Goal: Obtain resource: Download file/media

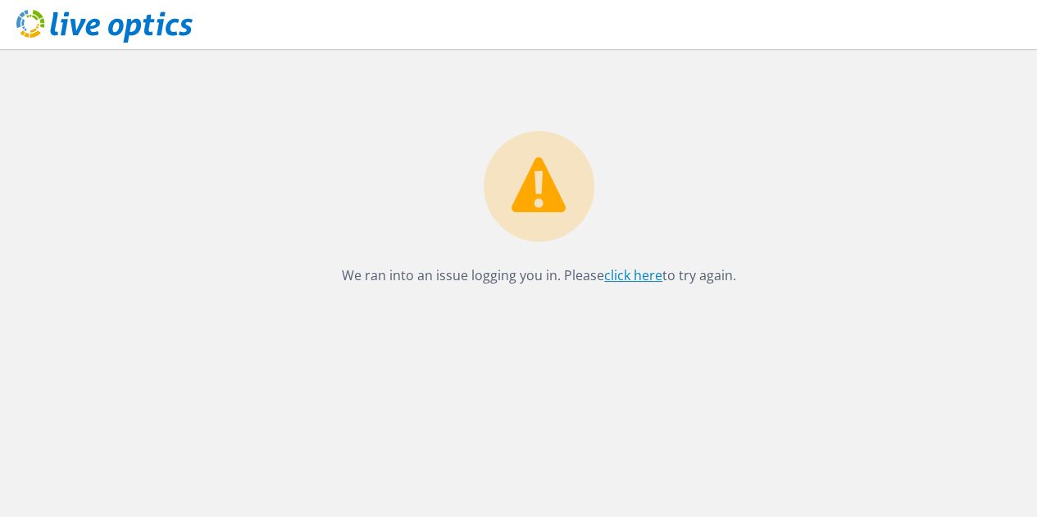
click at [637, 274] on link "click here" at bounding box center [633, 275] width 58 height 18
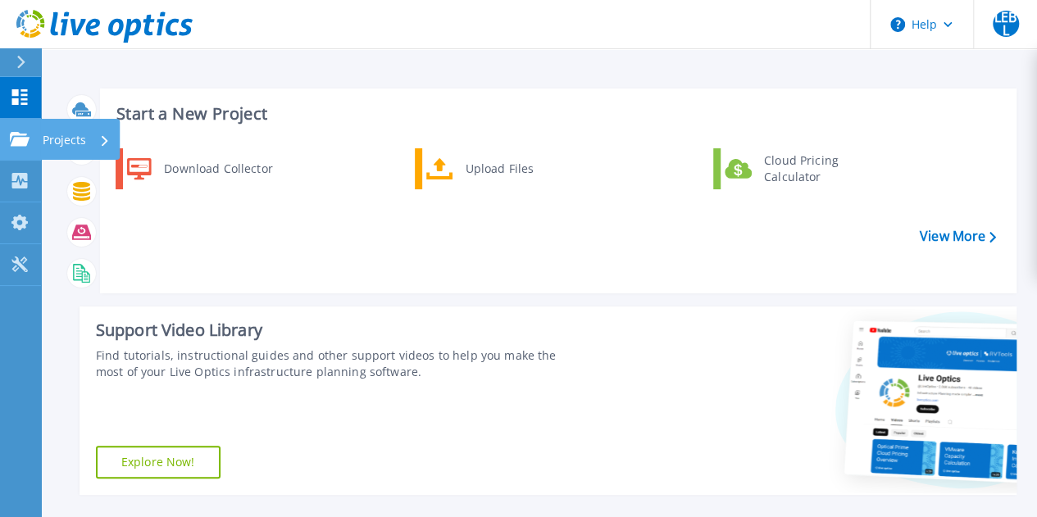
click at [56, 142] on p "Projects" at bounding box center [64, 140] width 43 height 43
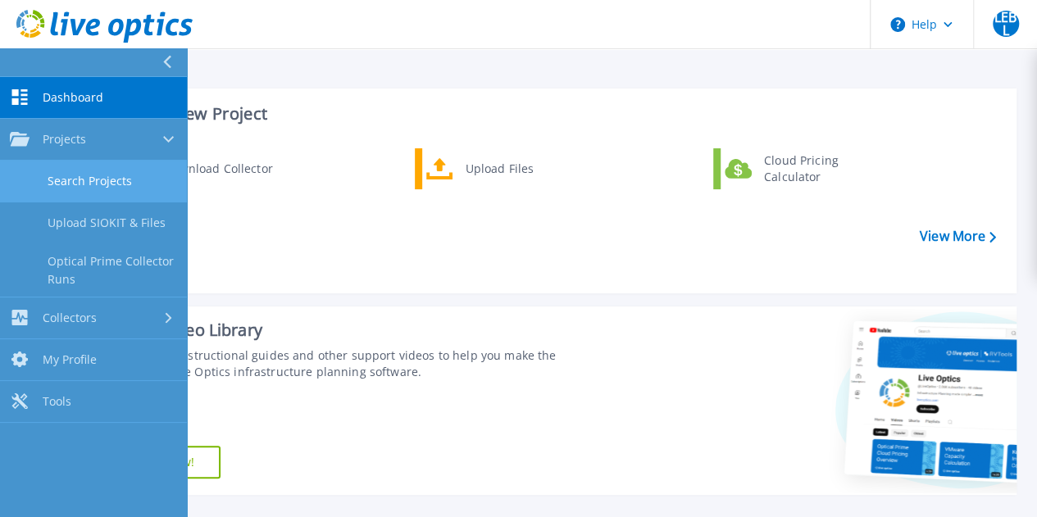
click at [98, 179] on link "Search Projects" at bounding box center [93, 182] width 187 height 42
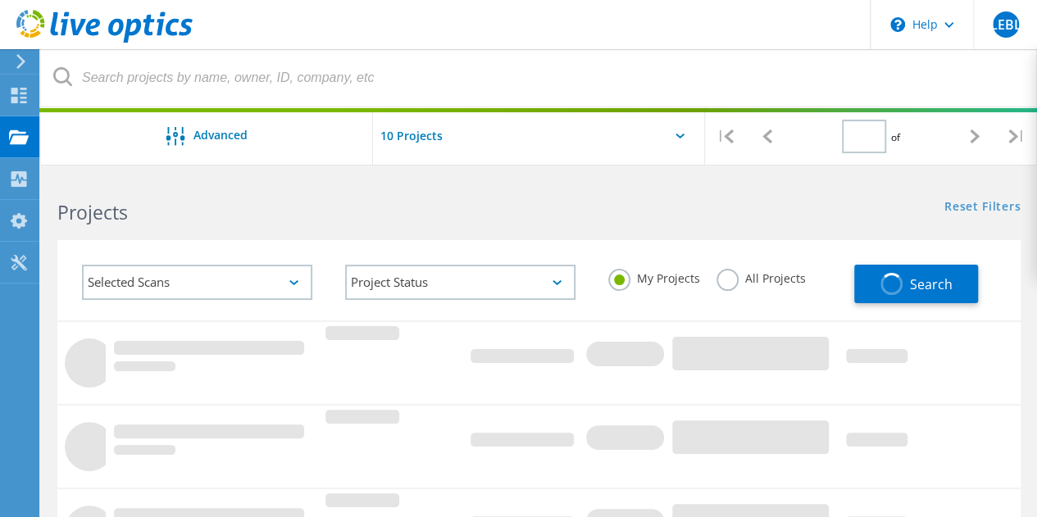
type input "1"
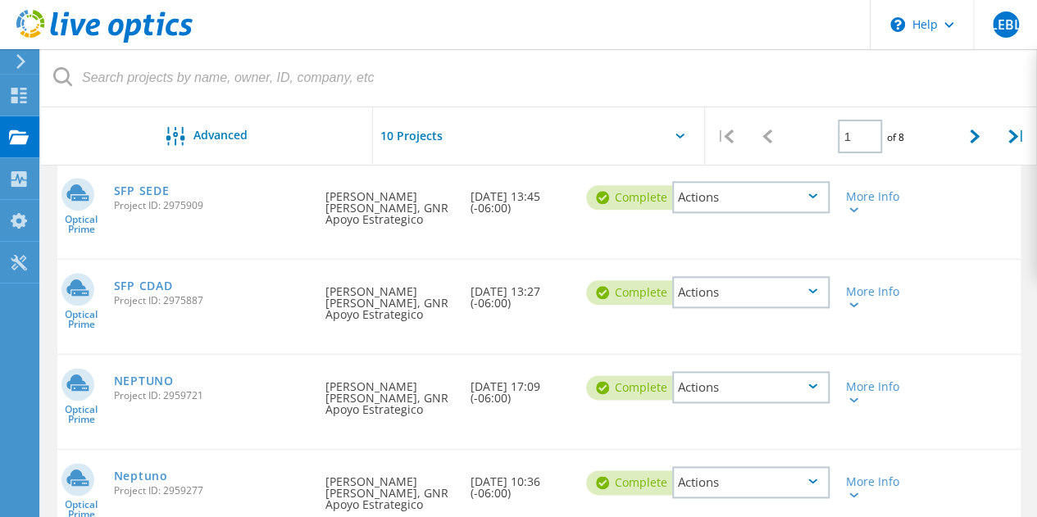
scroll to position [846, 0]
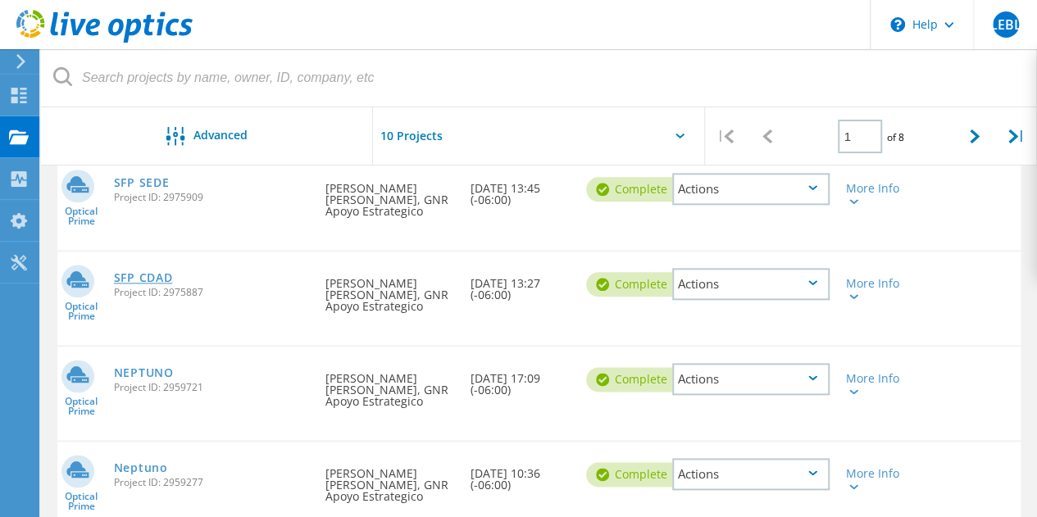
click at [128, 281] on link "SFP CDAD" at bounding box center [143, 277] width 59 height 11
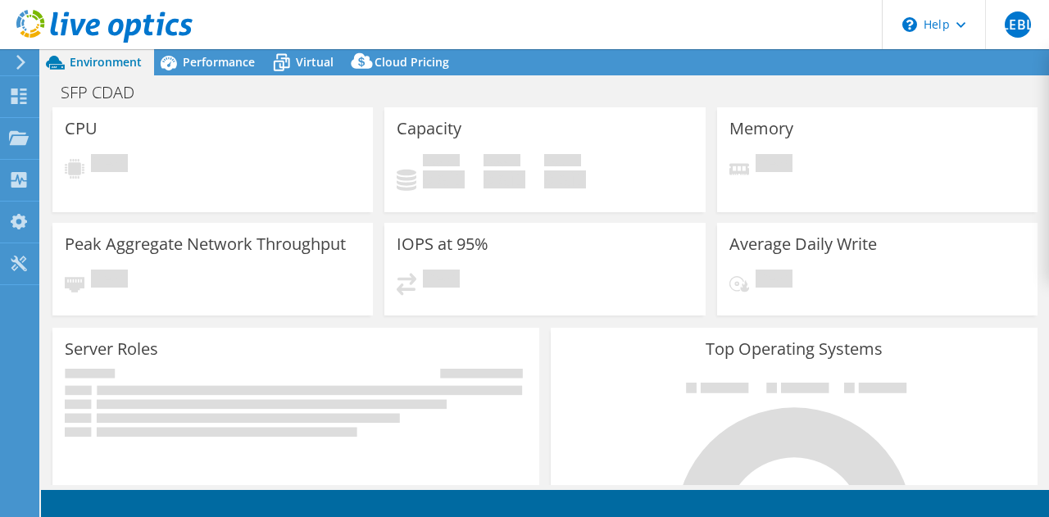
select select "USD"
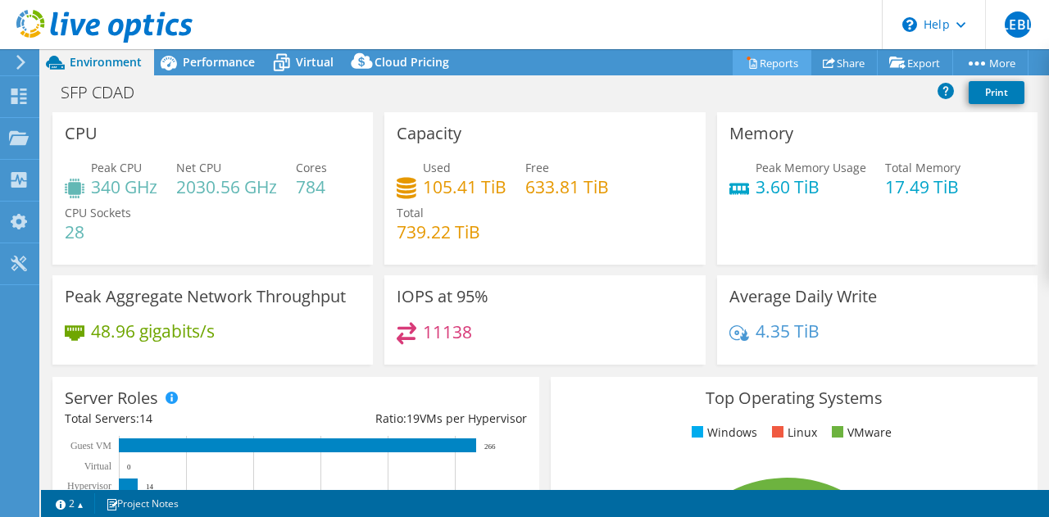
click at [770, 65] on link "Reports" at bounding box center [772, 62] width 79 height 25
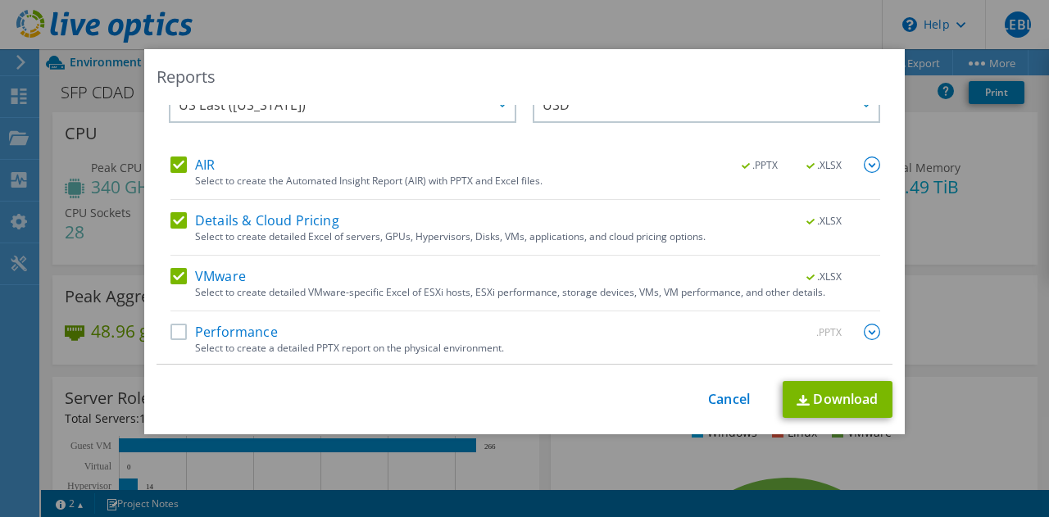
scroll to position [39, 0]
click at [170, 330] on label "Performance" at bounding box center [223, 331] width 107 height 16
click at [0, 0] on input "Performance" at bounding box center [0, 0] width 0 height 0
click at [864, 324] on img at bounding box center [872, 331] width 16 height 16
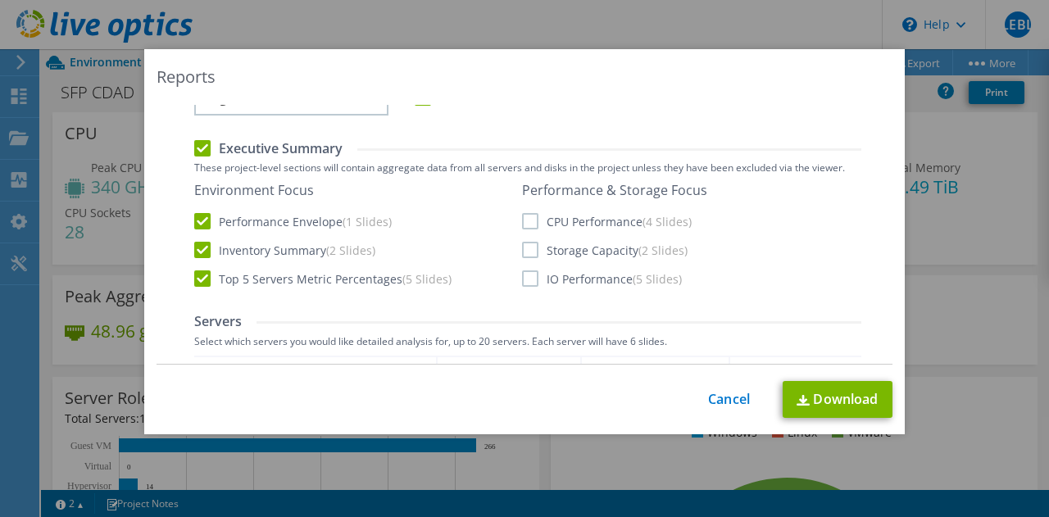
scroll to position [367, 0]
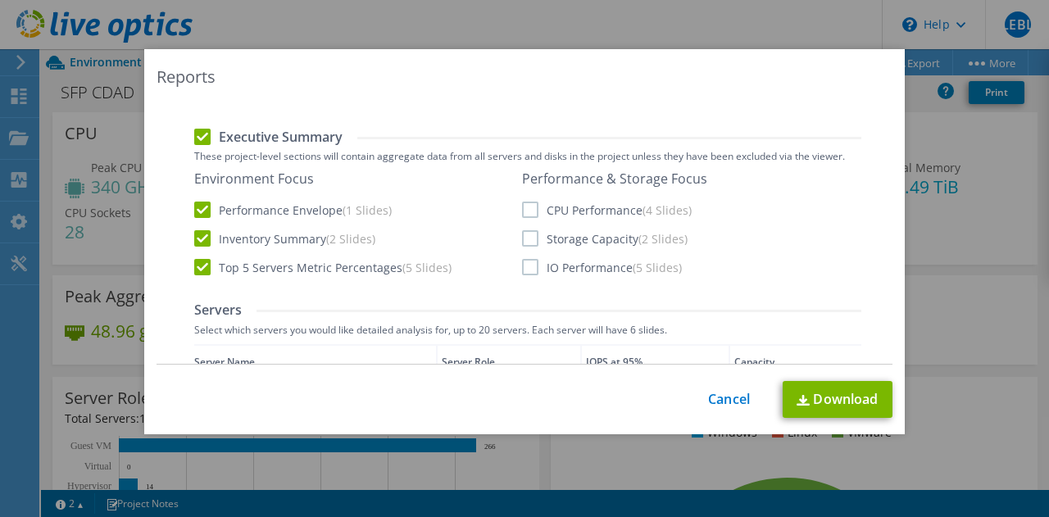
click at [523, 206] on label "CPU Performance (4 Slides)" at bounding box center [607, 210] width 170 height 16
click at [0, 0] on input "CPU Performance (4 Slides)" at bounding box center [0, 0] width 0 height 0
click at [528, 236] on label "Storage Capacity (2 Slides)" at bounding box center [605, 238] width 166 height 16
click at [0, 0] on input "Storage Capacity (2 Slides)" at bounding box center [0, 0] width 0 height 0
click at [527, 265] on label "IO Performance (5 Slides)" at bounding box center [602, 267] width 160 height 16
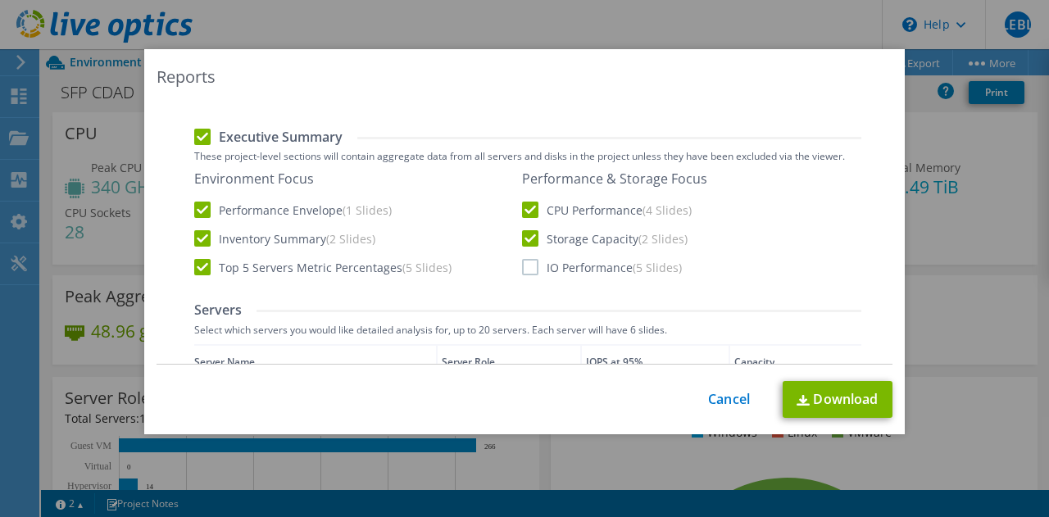
click at [0, 0] on input "IO Performance (5 Slides)" at bounding box center [0, 0] width 0 height 0
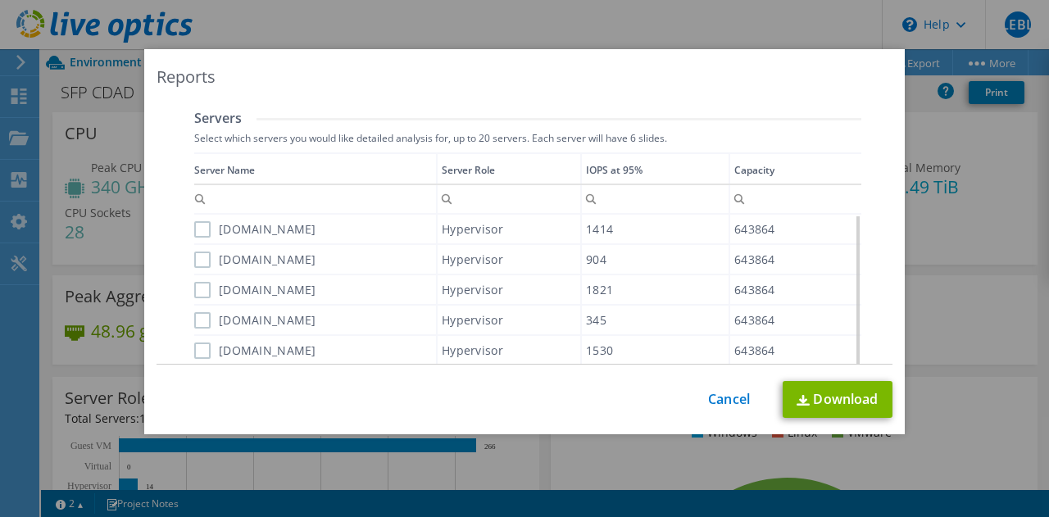
scroll to position [531, 0]
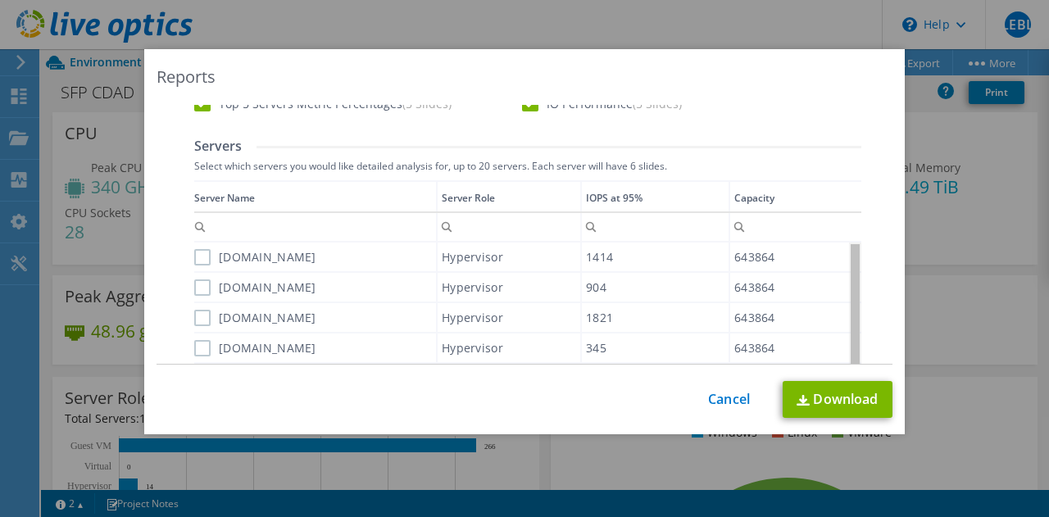
drag, startPoint x: 849, startPoint y: 270, endPoint x: 849, endPoint y: 239, distance: 30.3
click at [849, 239] on body "LEBL End User Luis Eduardo Bustamante Lopez luis.bustamante@gnr.com.mx GNR Apoy…" at bounding box center [524, 258] width 1049 height 517
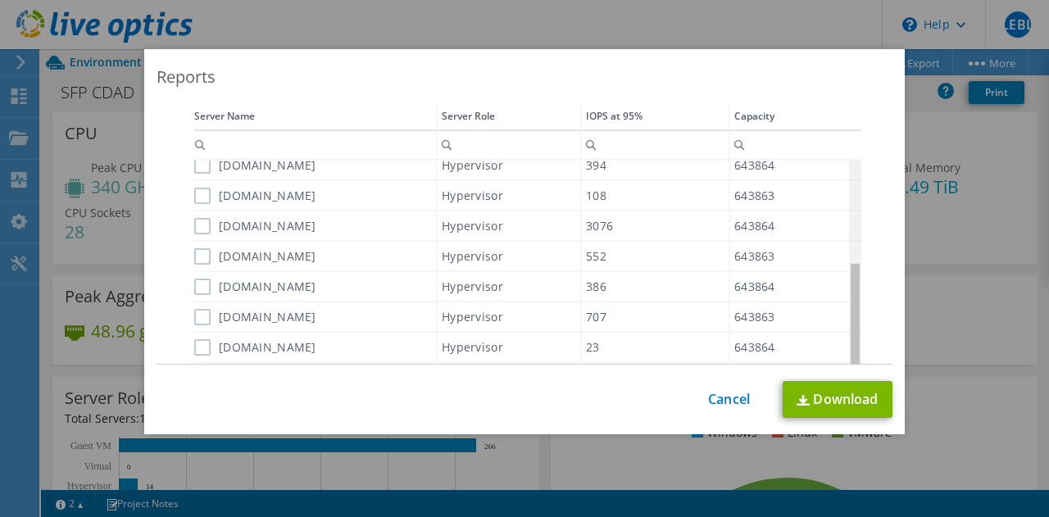
scroll to position [169, 0]
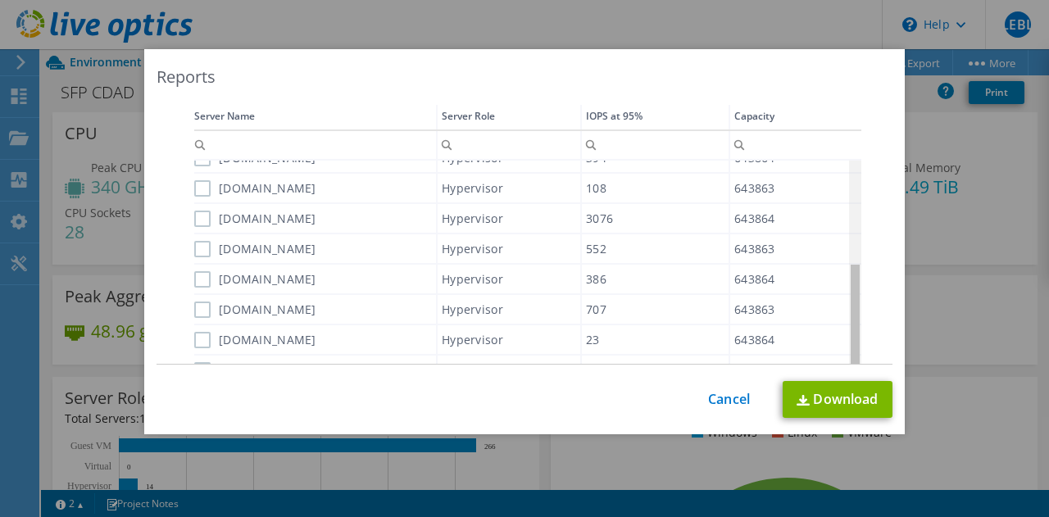
drag, startPoint x: 849, startPoint y: 215, endPoint x: 842, endPoint y: 356, distance: 141.9
click at [842, 356] on body "LEBL End User Luis Eduardo Bustamante Lopez luis.bustamante@gnr.com.mx GNR Apoy…" at bounding box center [524, 258] width 1049 height 517
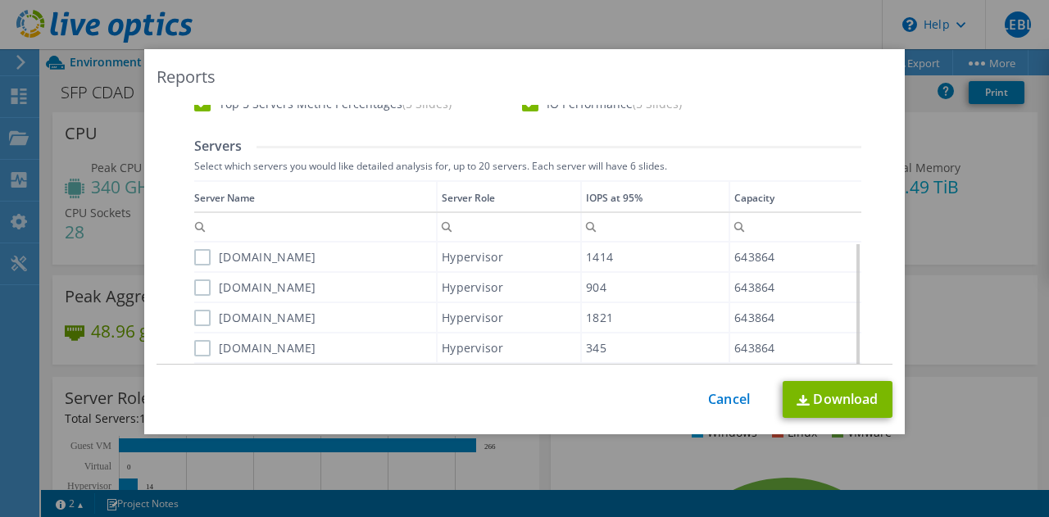
scroll to position [504, 0]
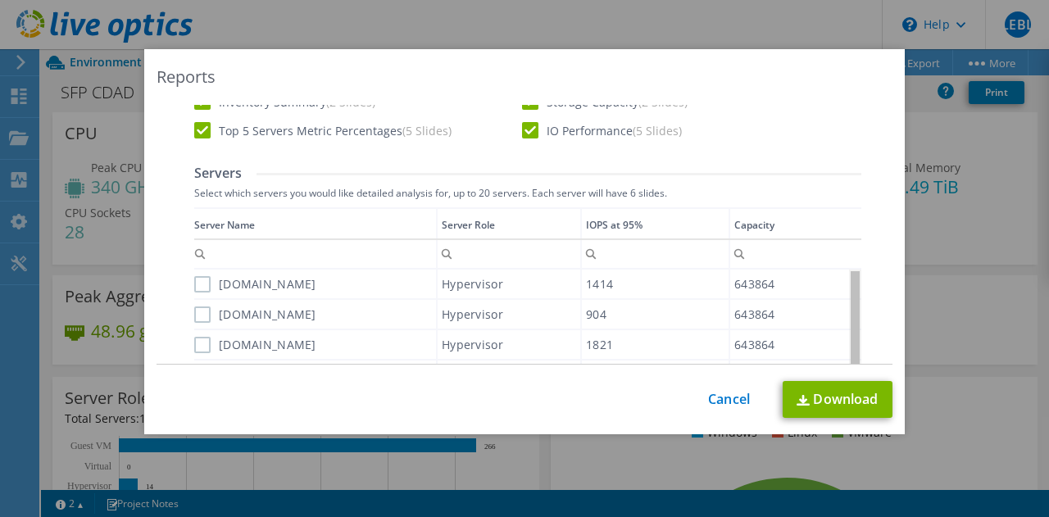
drag, startPoint x: 846, startPoint y: 303, endPoint x: 849, endPoint y: 272, distance: 31.3
click at [849, 272] on body "LEBL End User Luis Eduardo Bustamante Lopez luis.bustamante@gnr.com.mx GNR Apoy…" at bounding box center [524, 258] width 1049 height 517
drag, startPoint x: 846, startPoint y: 284, endPoint x: 852, endPoint y: 265, distance: 20.0
click at [852, 266] on body "LEBL End User Luis Eduardo Bustamante Lopez luis.bustamante@gnr.com.mx GNR Apoy…" at bounding box center [524, 258] width 1049 height 517
click at [197, 286] on label "sfpvxrailcdad11.sfp.gob.mx" at bounding box center [255, 284] width 122 height 16
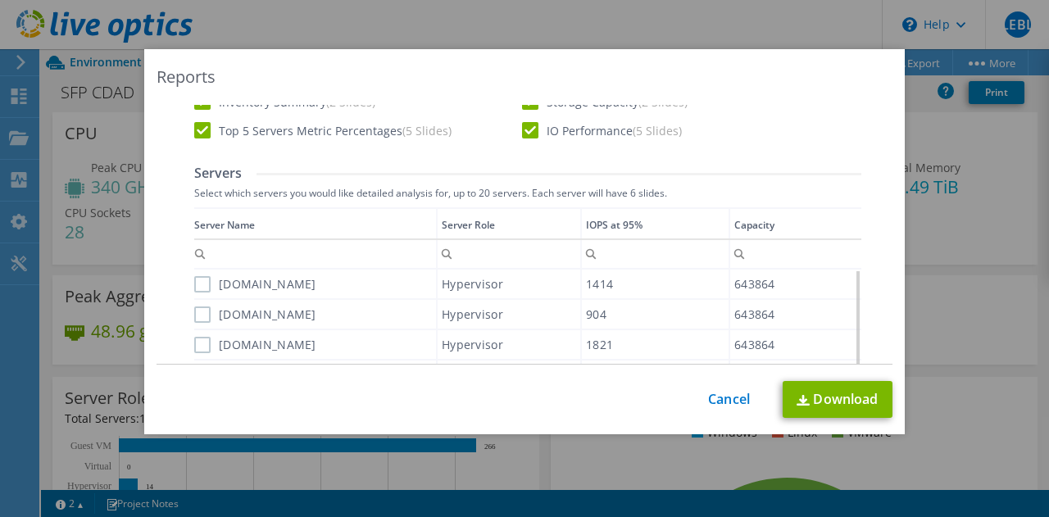
click at [0, 0] on input "sfpvxrailcdad11.sfp.gob.mx" at bounding box center [0, 0] width 0 height 0
click at [197, 308] on label "sfpvxrailcdad10.sfp.gob.mx" at bounding box center [255, 314] width 122 height 16
click at [0, 0] on input "sfpvxrailcdad10.sfp.gob.mx" at bounding box center [0, 0] width 0 height 0
click at [200, 343] on label "sfpvxrailcdad04.sfp.gob.mx" at bounding box center [255, 345] width 122 height 16
click at [0, 0] on input "sfpvxrailcdad04.sfp.gob.mx" at bounding box center [0, 0] width 0 height 0
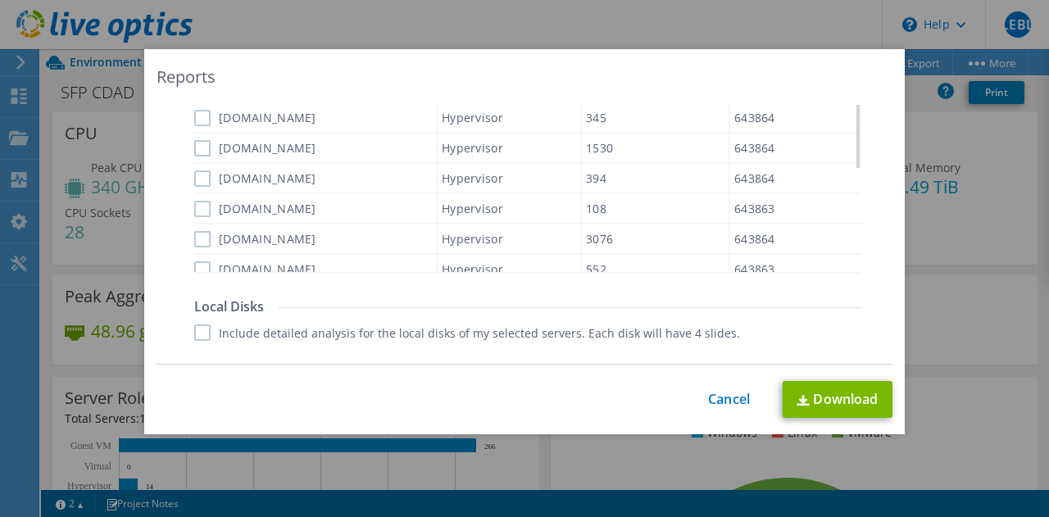
scroll to position [748, 0]
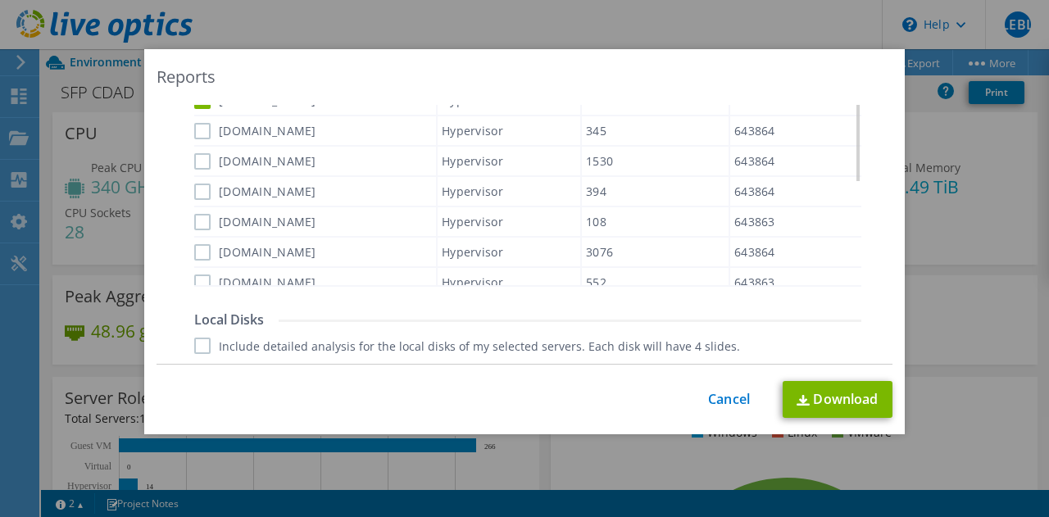
click at [199, 135] on label "sfpvxrailcdad13.sfp.gob.mx" at bounding box center [255, 131] width 122 height 16
click at [0, 0] on input "sfpvxrailcdad13.sfp.gob.mx" at bounding box center [0, 0] width 0 height 0
click at [197, 158] on label "sfpvxrailcdad01.sfp.gob.mx" at bounding box center [255, 161] width 122 height 16
click at [0, 0] on input "sfpvxrailcdad01.sfp.gob.mx" at bounding box center [0, 0] width 0 height 0
click at [196, 188] on label "sfpvxrailcdad08.sfp.gob.mx" at bounding box center [255, 192] width 122 height 16
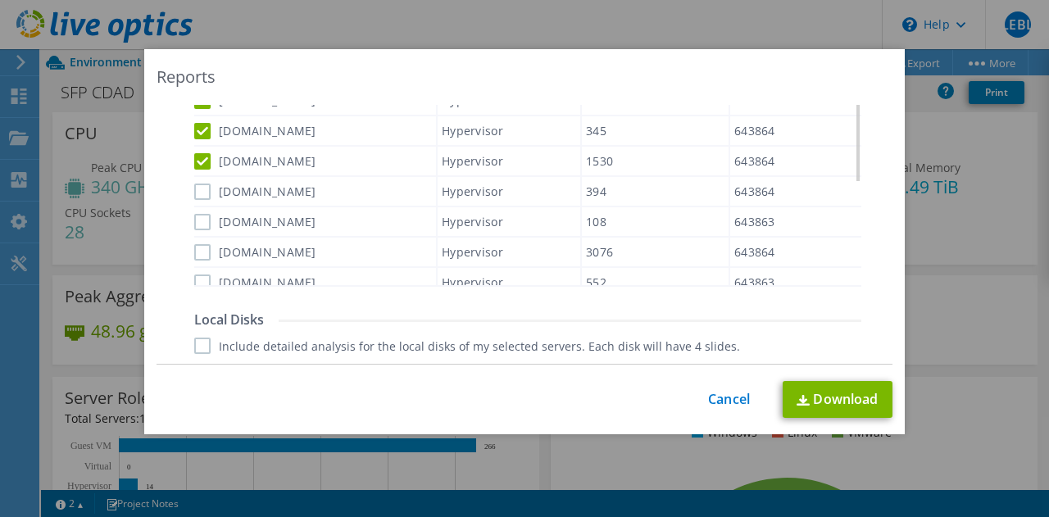
click at [0, 0] on input "sfpvxrailcdad08.sfp.gob.mx" at bounding box center [0, 0] width 0 height 0
click at [201, 223] on label "sfpvxrailcdad07.sfp.gob.mx" at bounding box center [255, 222] width 122 height 16
click at [0, 0] on input "sfpvxrailcdad07.sfp.gob.mx" at bounding box center [0, 0] width 0 height 0
click at [198, 252] on label "sfpvxrailcdad05.sfp.gob.mx" at bounding box center [255, 252] width 122 height 16
click at [0, 0] on input "sfpvxrailcdad05.sfp.gob.mx" at bounding box center [0, 0] width 0 height 0
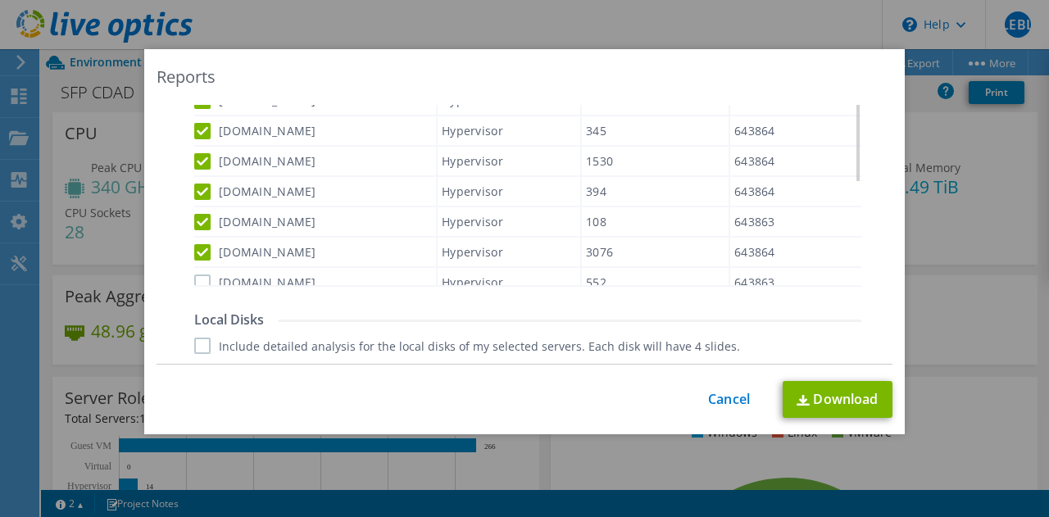
click at [197, 278] on label "sfpvxrailcdad02.sfp.gob.mx" at bounding box center [255, 282] width 122 height 16
click at [0, 0] on input "sfpvxrailcdad02.sfp.gob.mx" at bounding box center [0, 0] width 0 height 0
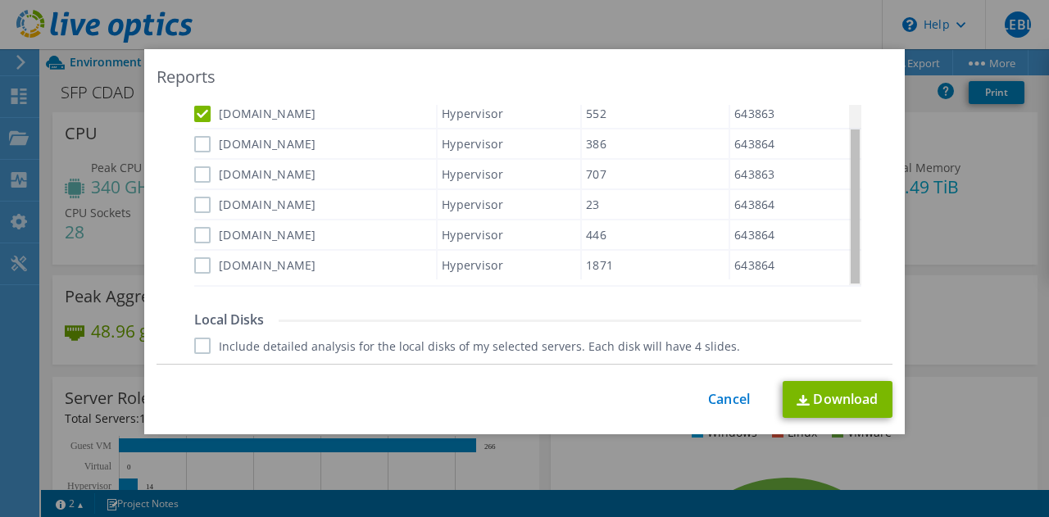
scroll to position [169, 0]
drag, startPoint x: 853, startPoint y: 163, endPoint x: 846, endPoint y: 276, distance: 113.3
click at [846, 276] on body "LEBL End User Luis Eduardo Bustamante Lopez luis.bustamante@gnr.com.mx GNR Apoy…" at bounding box center [524, 258] width 1049 height 517
click at [195, 142] on label "sfpvxrailcdad14.sfp.gob.mx" at bounding box center [255, 143] width 122 height 16
click at [0, 0] on input "sfpvxrailcdad14.sfp.gob.mx" at bounding box center [0, 0] width 0 height 0
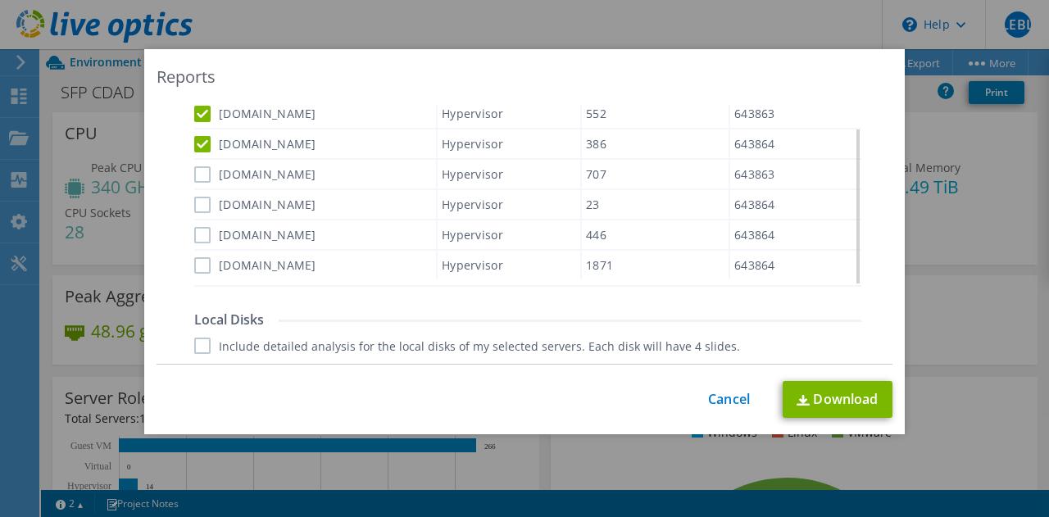
click at [199, 173] on label "sfpvxrailcdad06.sfp.gob.mx" at bounding box center [255, 174] width 122 height 16
click at [0, 0] on input "sfpvxrailcdad06.sfp.gob.mx" at bounding box center [0, 0] width 0 height 0
click at [200, 202] on label "sfpvxrailcdad12.sfp.gob.mx" at bounding box center [255, 204] width 122 height 16
click at [0, 0] on input "sfpvxrailcdad12.sfp.gob.mx" at bounding box center [0, 0] width 0 height 0
click at [197, 234] on label "sfpvxrailcdad09.sfp.gob.mx" at bounding box center [255, 235] width 122 height 16
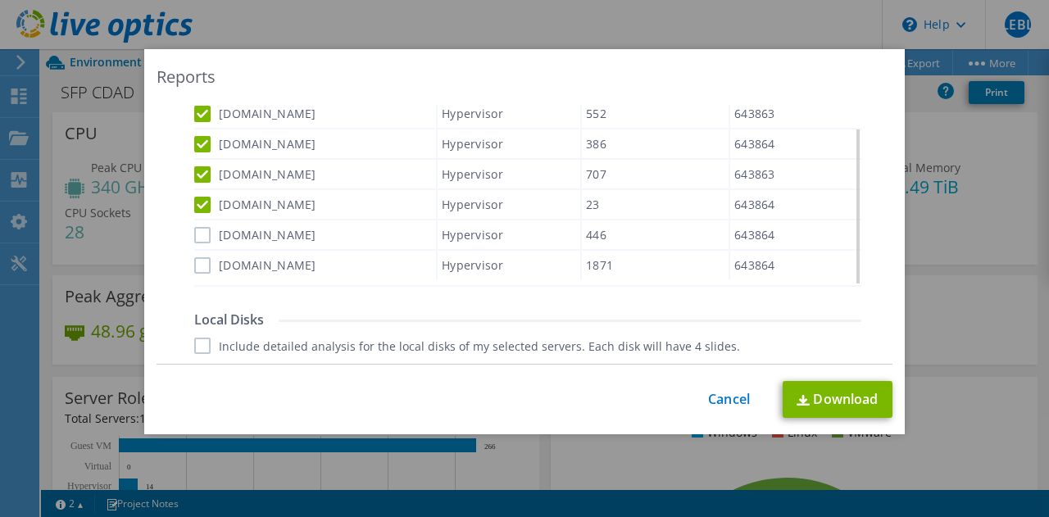
click at [0, 0] on input "sfpvxrailcdad09.sfp.gob.mx" at bounding box center [0, 0] width 0 height 0
click at [194, 265] on label "sfpvxrailcdad03.sfp.gob.mx" at bounding box center [255, 265] width 122 height 16
click at [0, 0] on input "sfpvxrailcdad03.sfp.gob.mx" at bounding box center [0, 0] width 0 height 0
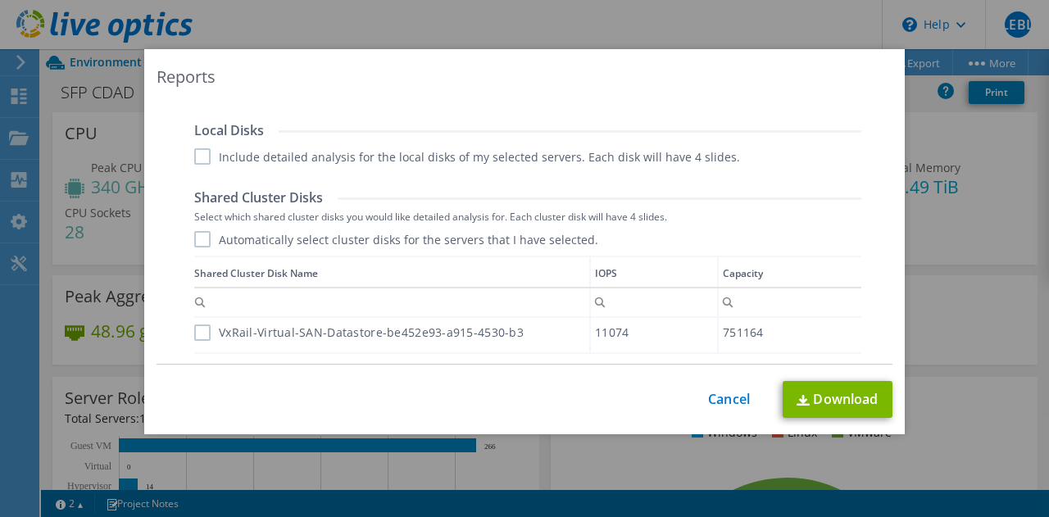
scroll to position [939, 0]
click at [198, 240] on label "Automatically select cluster disks for the servers that I have selected." at bounding box center [396, 237] width 404 height 16
click at [0, 0] on input "Automatically select cluster disks for the servers that I have selected." at bounding box center [0, 0] width 0 height 0
click at [198, 153] on label "Include detailed analysis for the local disks of my selected servers. Each disk…" at bounding box center [467, 155] width 546 height 16
click at [0, 0] on input "Include detailed analysis for the local disks of my selected servers. Each disk…" at bounding box center [0, 0] width 0 height 0
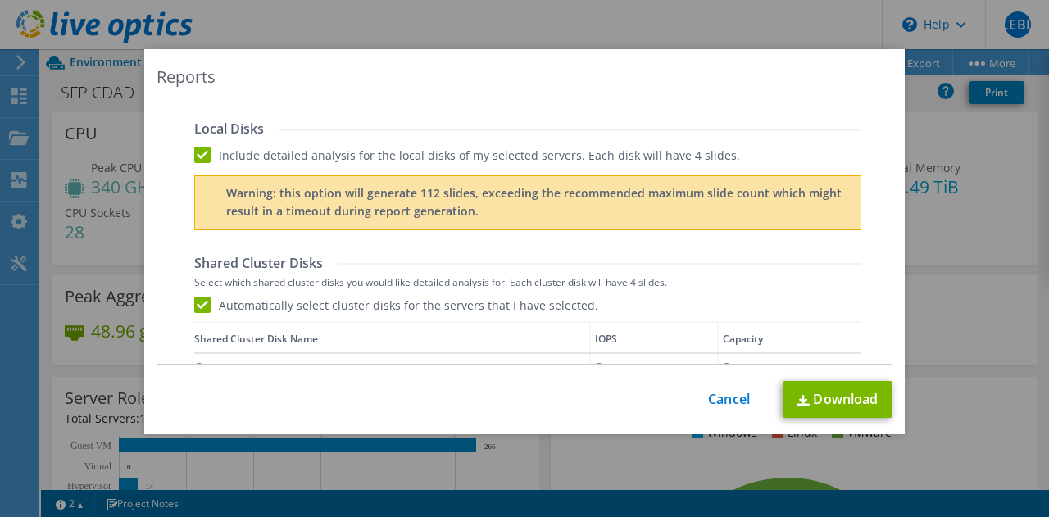
click at [195, 161] on label "Include detailed analysis for the local disks of my selected servers. Each disk…" at bounding box center [467, 155] width 546 height 16
click at [0, 0] on input "Include detailed analysis for the local disks of my selected servers. Each disk…" at bounding box center [0, 0] width 0 height 0
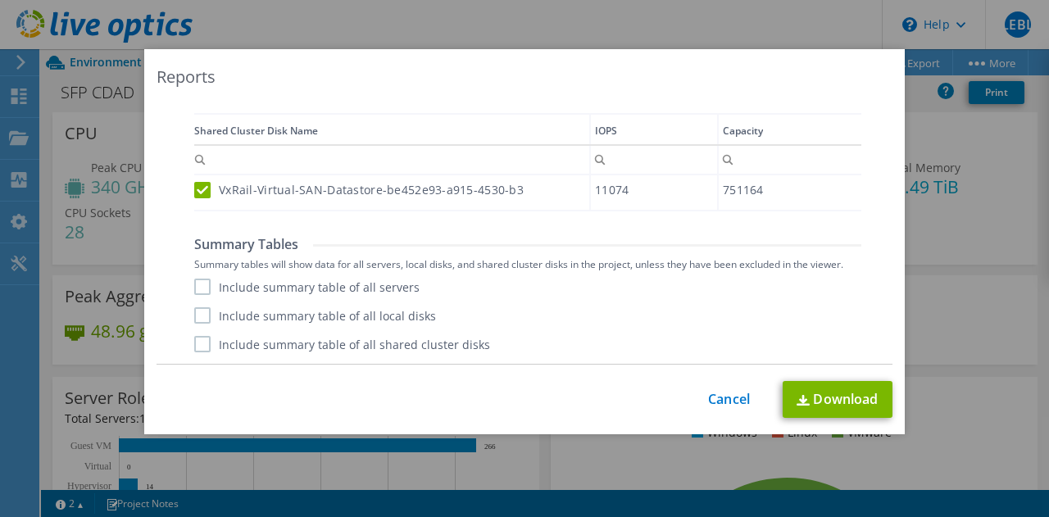
scroll to position [2, 0]
click at [195, 285] on label "Include summary table of all servers" at bounding box center [306, 287] width 225 height 16
click at [0, 0] on input "Include summary table of all servers" at bounding box center [0, 0] width 0 height 0
click at [194, 317] on label "Include summary table of all local disks" at bounding box center [315, 315] width 242 height 16
click at [0, 0] on input "Include summary table of all local disks" at bounding box center [0, 0] width 0 height 0
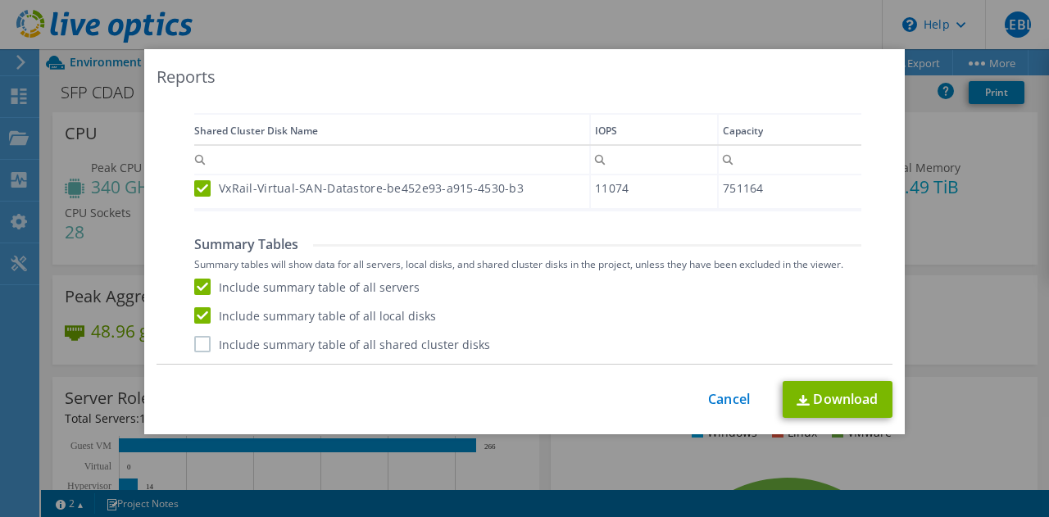
click at [203, 343] on label "Include summary table of all shared cluster disks" at bounding box center [342, 344] width 296 height 16
click at [0, 0] on input "Include summary table of all shared cluster disks" at bounding box center [0, 0] width 0 height 0
click at [834, 404] on link "Download" at bounding box center [838, 399] width 110 height 37
click at [718, 403] on link "Cancel" at bounding box center [729, 400] width 42 height 16
